Goal: Task Accomplishment & Management: Manage account settings

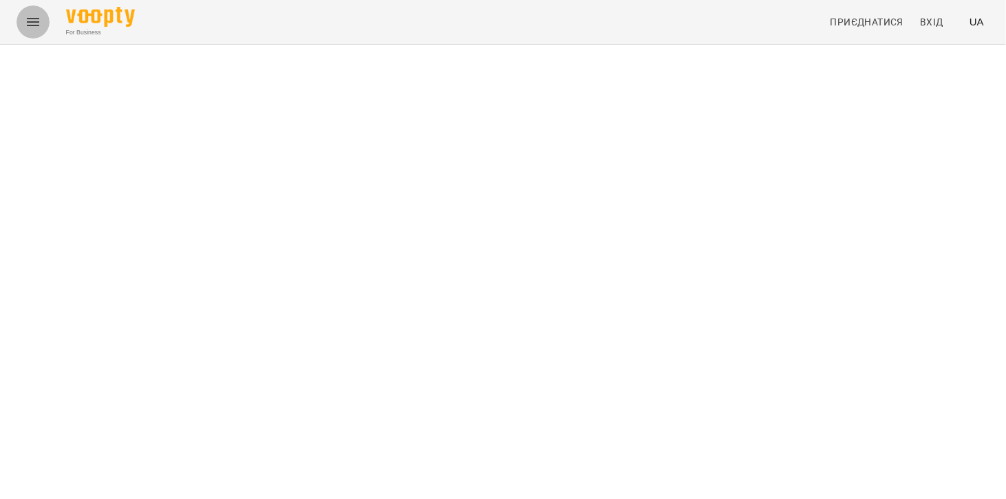
click at [33, 19] on icon "Menu" at bounding box center [33, 22] width 12 height 8
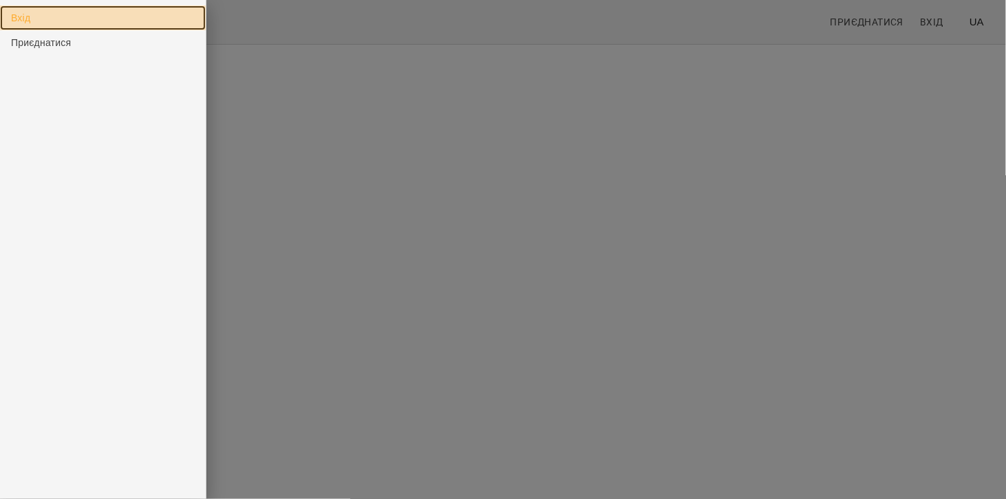
click at [25, 18] on link "Вхід" at bounding box center [103, 18] width 206 height 25
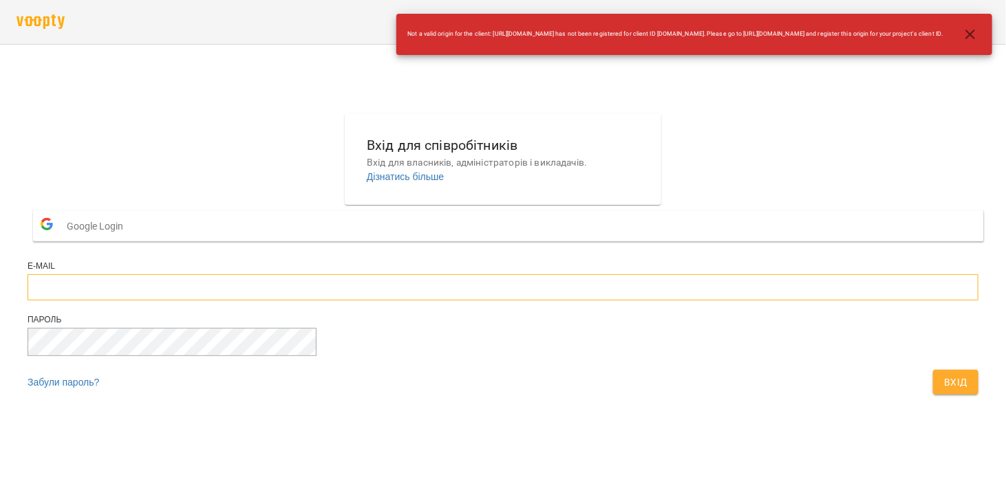
type input "**********"
click at [944, 391] on span "Вхід" at bounding box center [955, 382] width 23 height 17
